Goal: Task Accomplishment & Management: Manage account settings

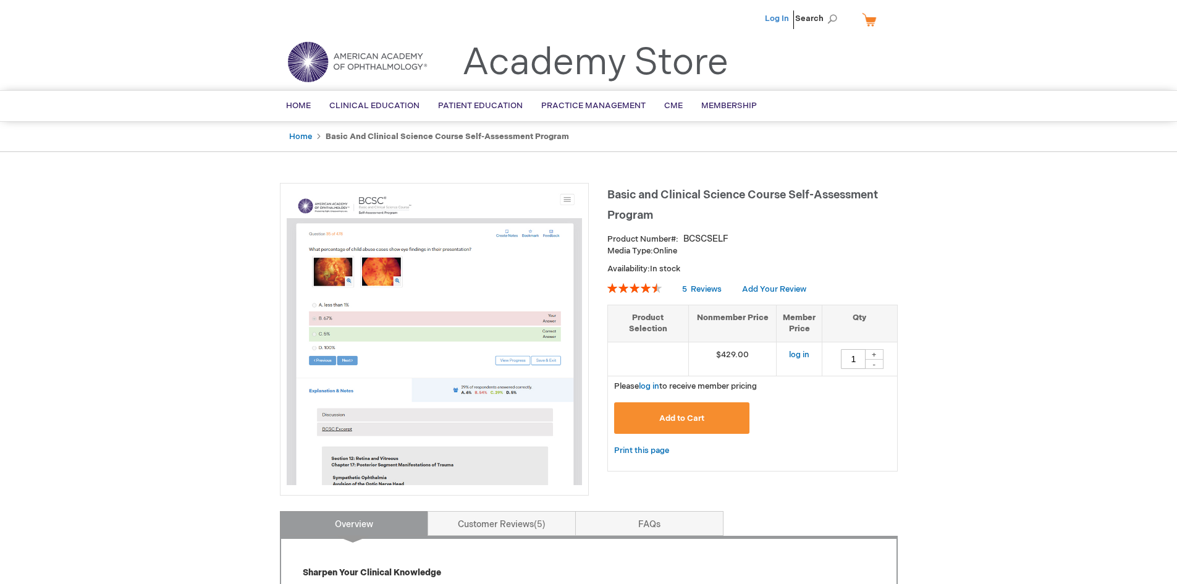
click at [773, 19] on link "Log In" at bounding box center [777, 19] width 24 height 10
click at [298, 101] on span "Home" at bounding box center [298, 106] width 25 height 10
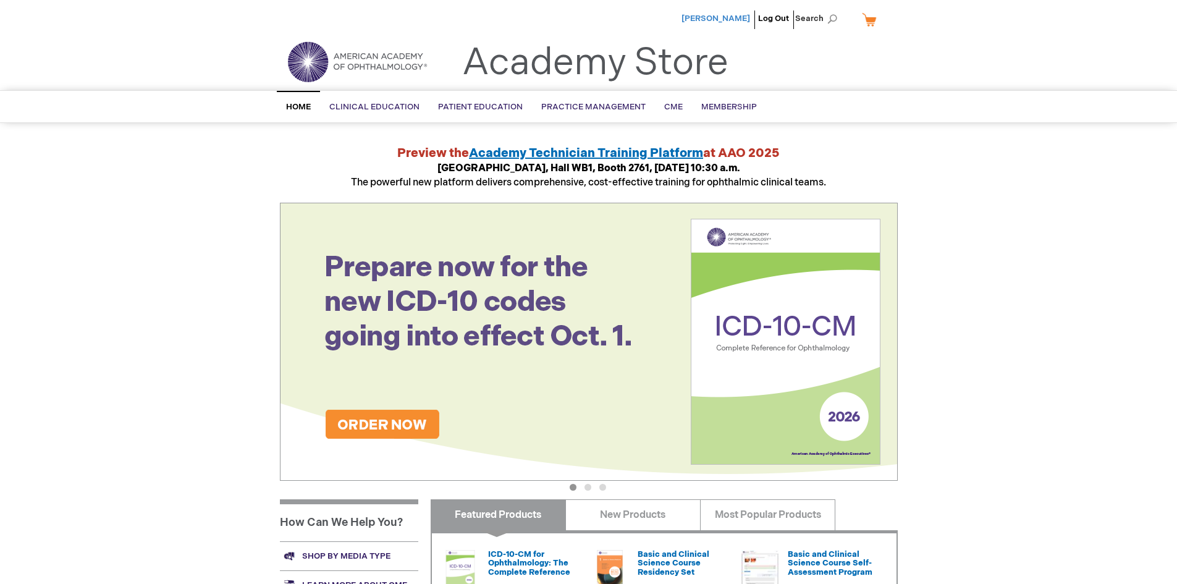
click at [717, 18] on span "[PERSON_NAME]" at bounding box center [715, 19] width 69 height 10
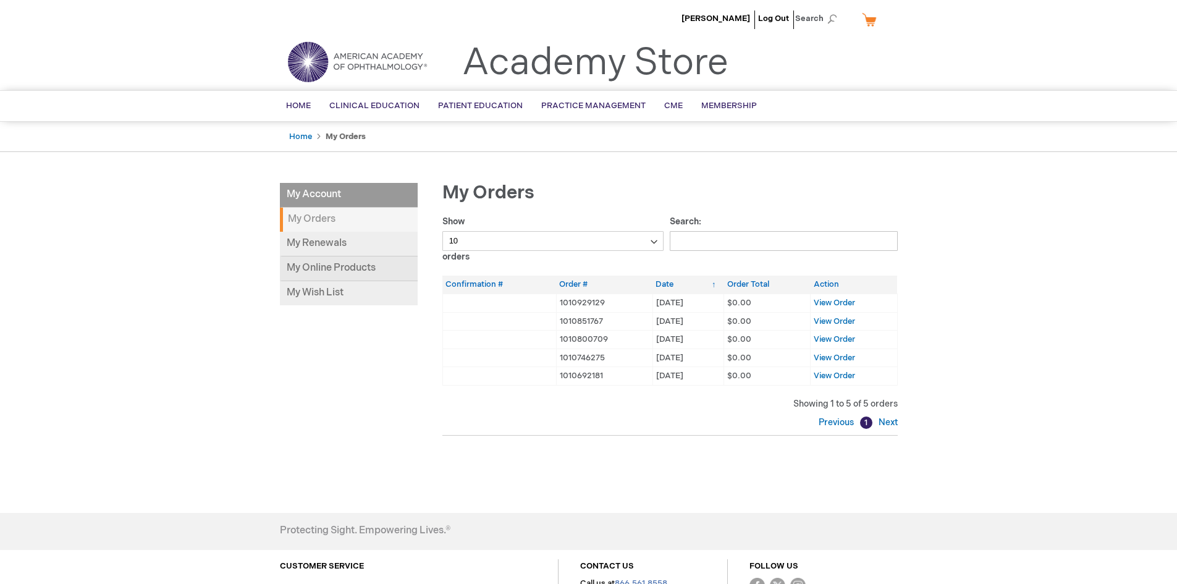
click at [322, 268] on link "My Online Products" at bounding box center [349, 268] width 138 height 25
